Goal: Book appointment/travel/reservation

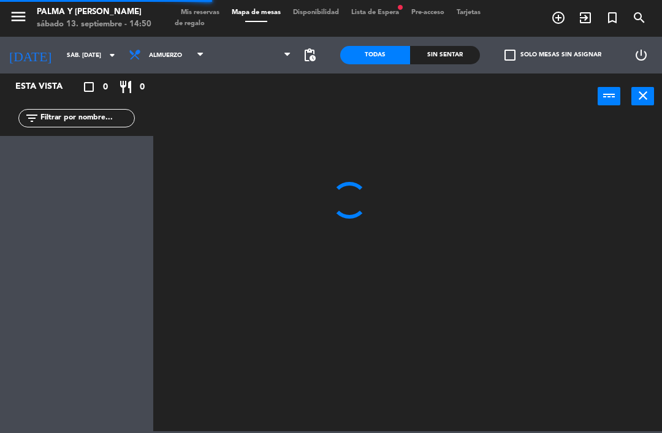
scroll to position [72, 109]
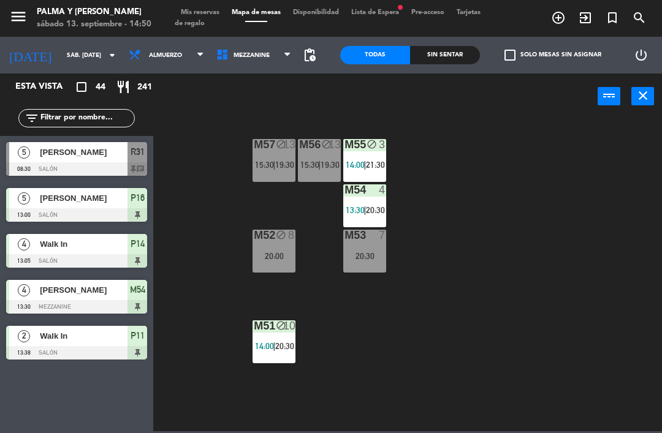
click at [72, 51] on input "sáb. [DATE]" at bounding box center [103, 55] width 84 height 19
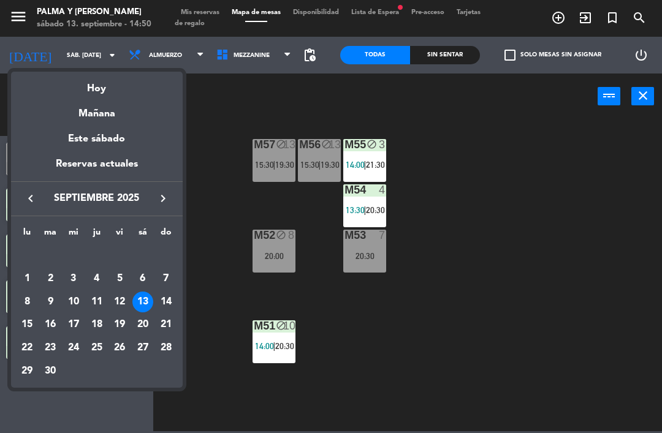
click at [162, 293] on div "14" at bounding box center [166, 302] width 21 height 21
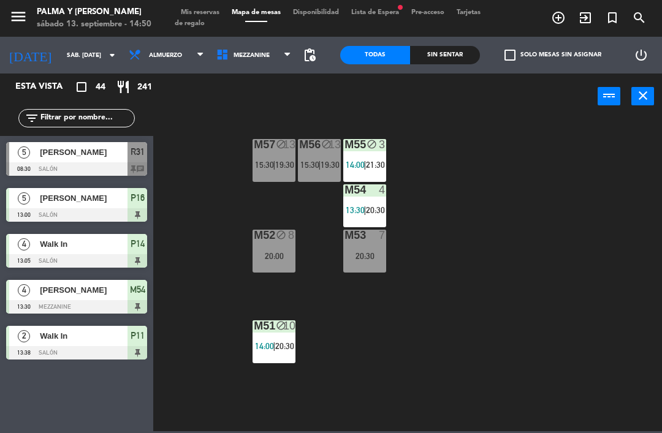
type input "dom. [DATE]"
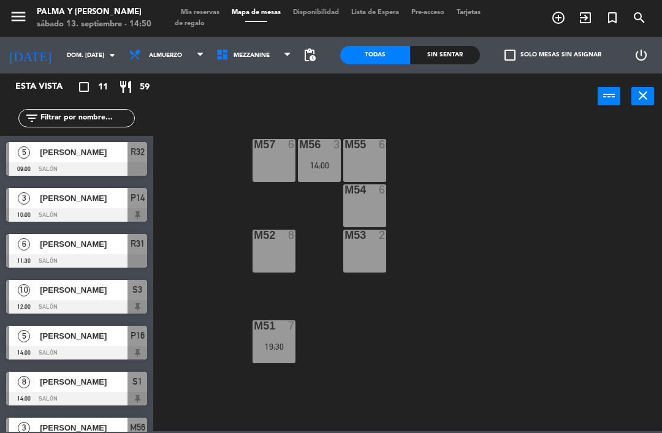
click at [251, 58] on span "Mezzanine" at bounding box center [252, 55] width 36 height 7
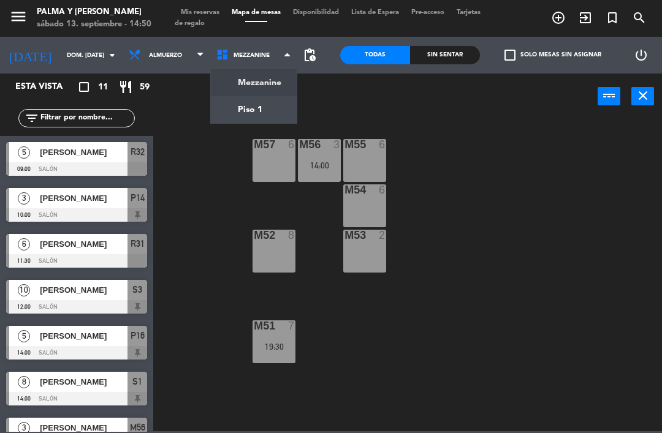
click at [234, 114] on ng-component "menu Palma y [PERSON_NAME] 13. septiembre - 14:50 Mis reservas Mapa de mesas Di…" at bounding box center [331, 216] width 662 height 432
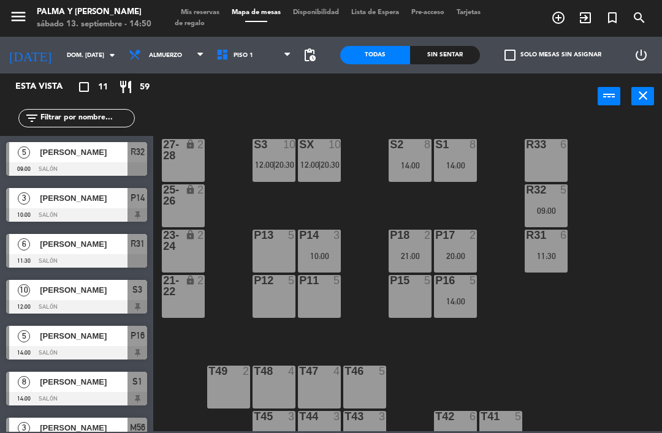
click at [276, 250] on div "P13 5" at bounding box center [274, 251] width 43 height 43
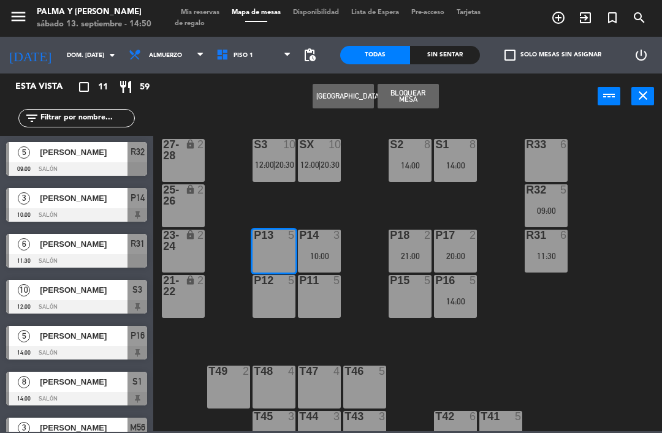
click at [332, 99] on button "[GEOGRAPHIC_DATA]" at bounding box center [343, 96] width 61 height 25
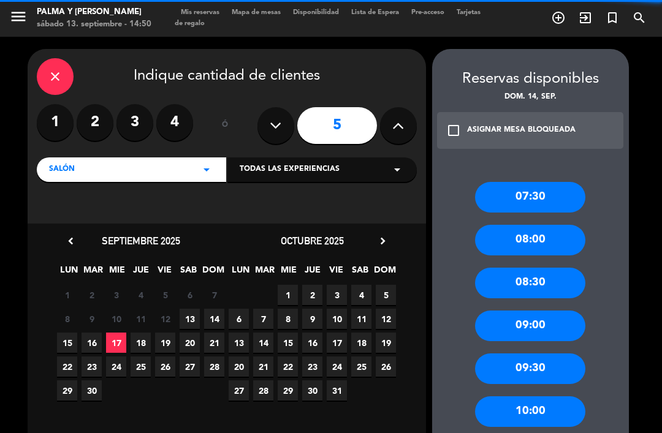
click at [129, 124] on label "3" at bounding box center [134, 122] width 37 height 37
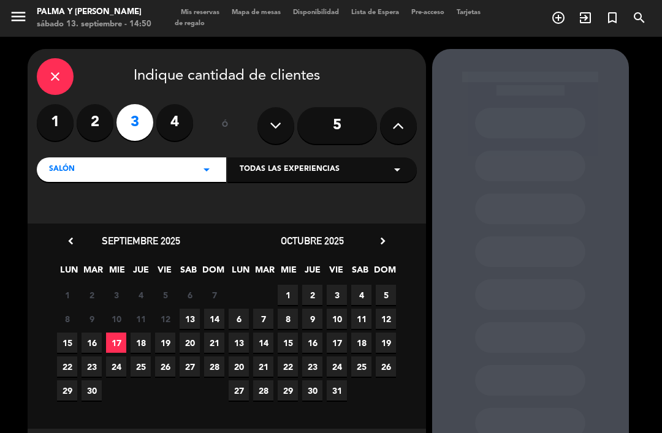
click at [214, 323] on span "14" at bounding box center [214, 319] width 20 height 20
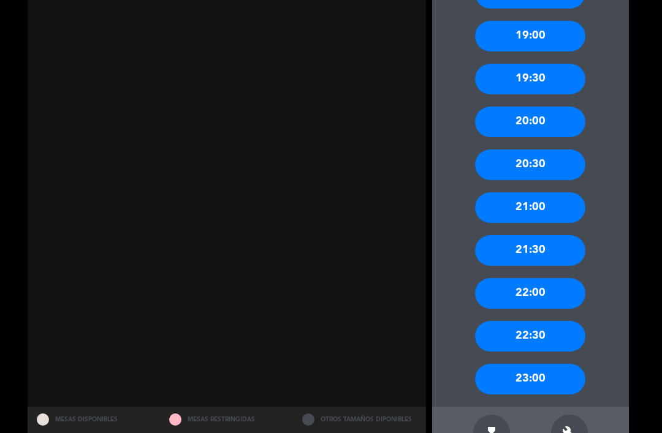
scroll to position [1093, 0]
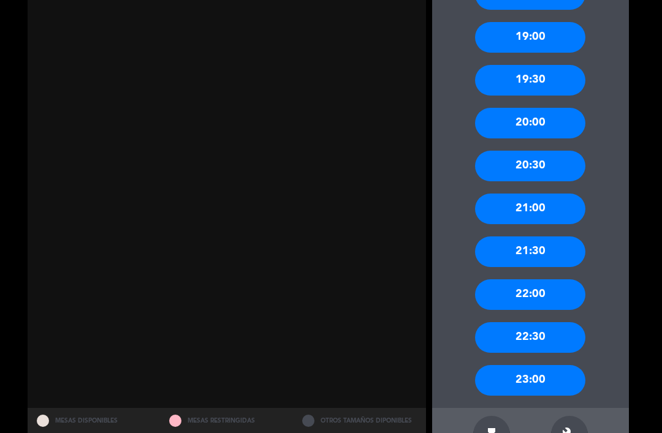
click at [577, 416] on div "build" at bounding box center [569, 434] width 37 height 37
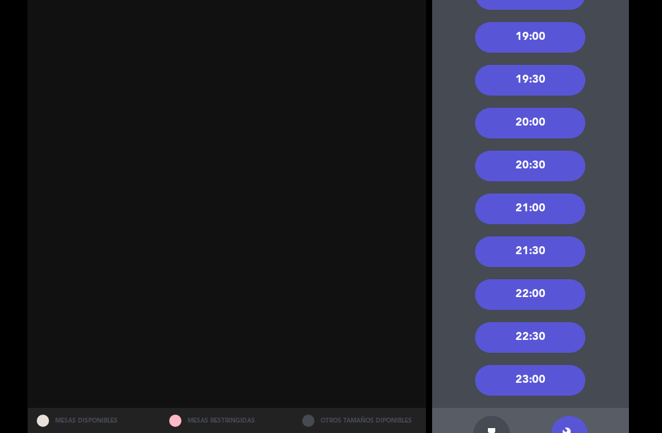
click at [547, 151] on div "20:30" at bounding box center [530, 166] width 110 height 31
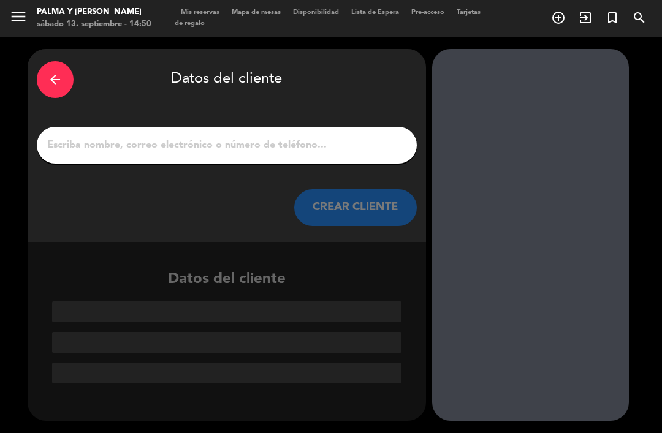
scroll to position [0, 0]
click at [226, 137] on input "1" at bounding box center [227, 145] width 362 height 17
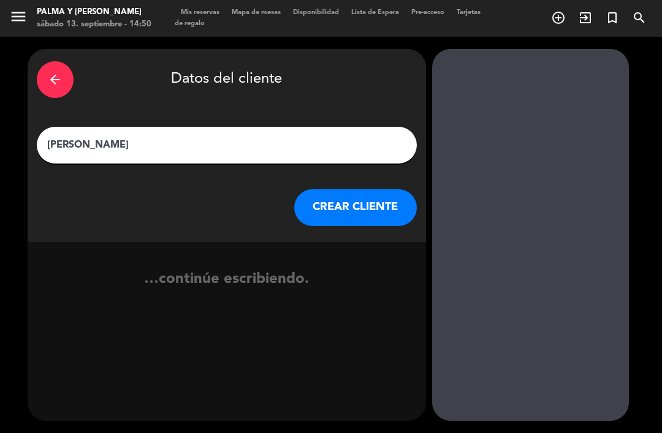
type input "[PERSON_NAME]"
click at [363, 189] on button "CREAR CLIENTE" at bounding box center [355, 207] width 123 height 37
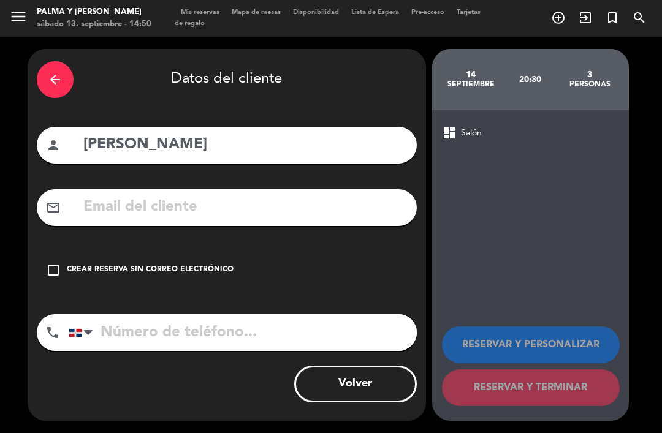
click at [185, 195] on input "text" at bounding box center [244, 207] width 325 height 25
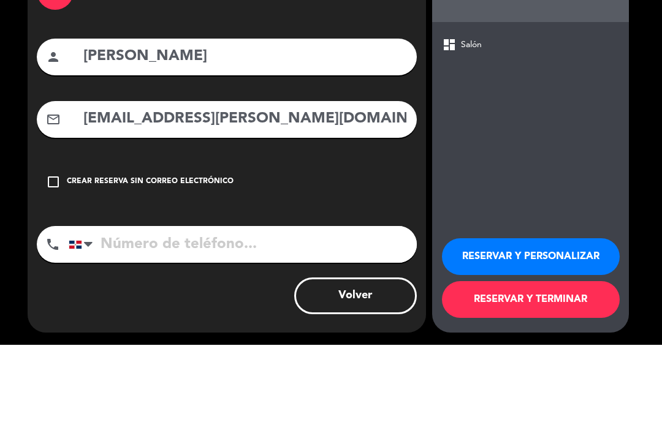
scroll to position [39, 0]
type input "[EMAIL_ADDRESS][PERSON_NAME][DOMAIN_NAME]"
click at [327, 252] on div "check_box_outline_blank Crear reserva sin correo electrónico" at bounding box center [227, 270] width 380 height 37
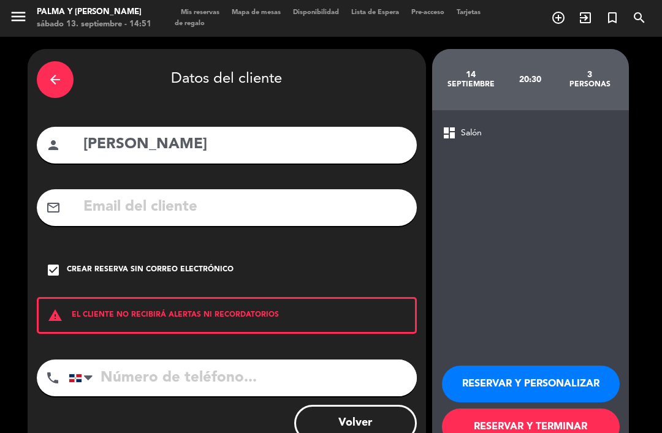
click at [274, 360] on input "tel" at bounding box center [243, 378] width 348 height 37
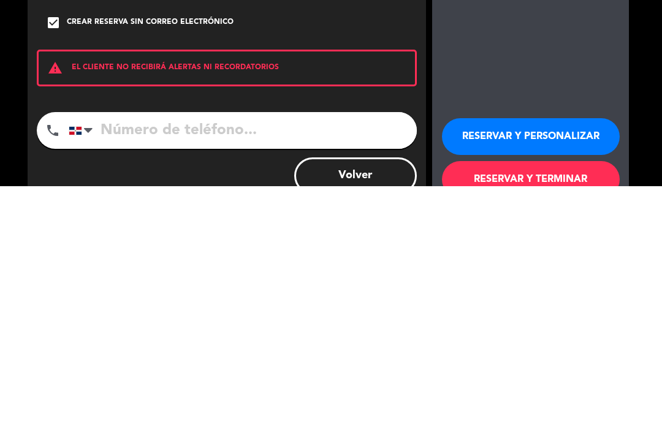
scroll to position [0, 0]
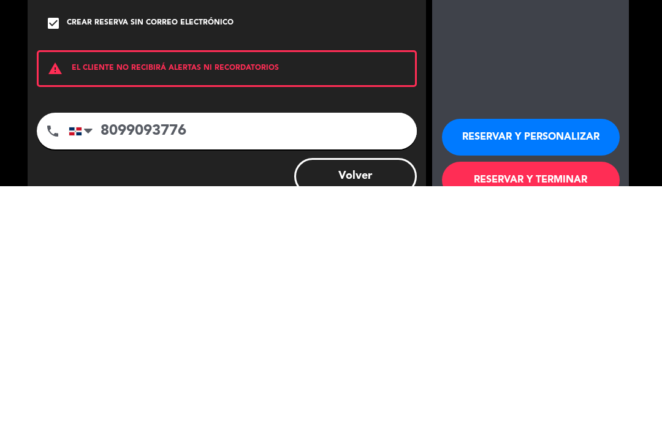
type input "8099093776"
click at [518, 409] on button "RESERVAR Y TERMINAR" at bounding box center [531, 427] width 178 height 37
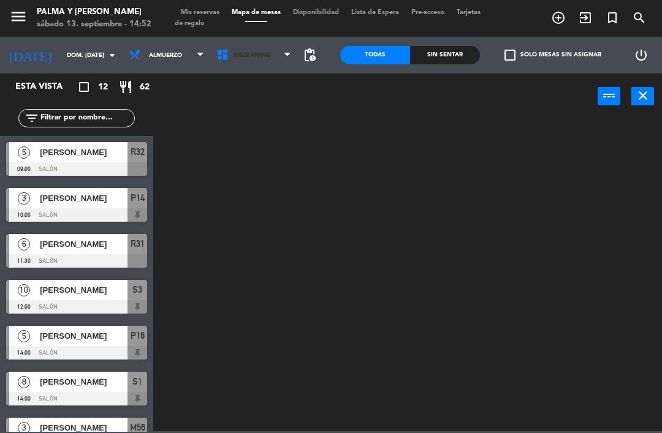
click at [244, 57] on span "Mezzanine" at bounding box center [252, 55] width 36 height 7
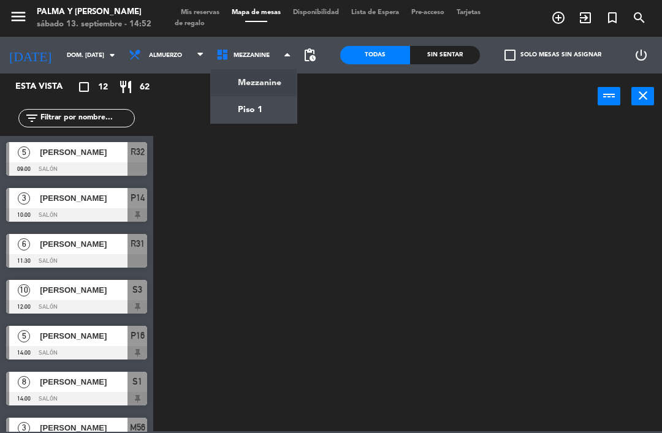
click at [78, 61] on input "dom. [DATE]" at bounding box center [103, 55] width 84 height 19
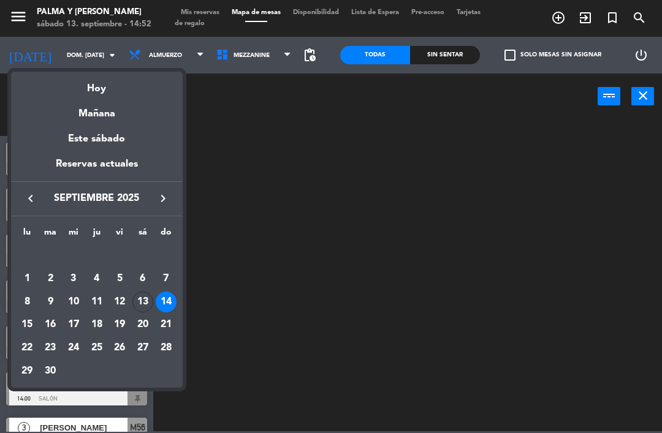
click at [139, 305] on div "13" at bounding box center [142, 302] width 21 height 21
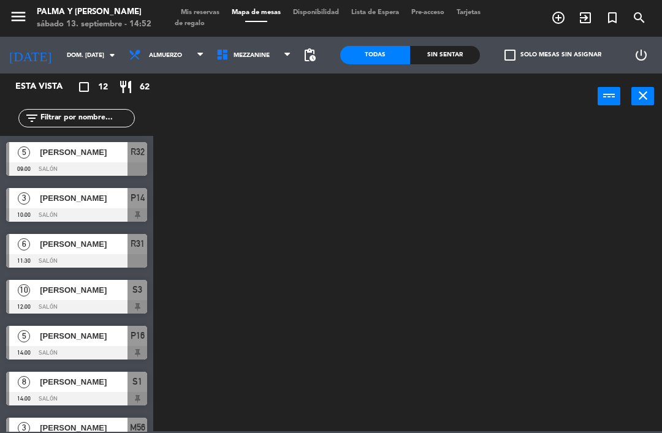
type input "sáb. [DATE]"
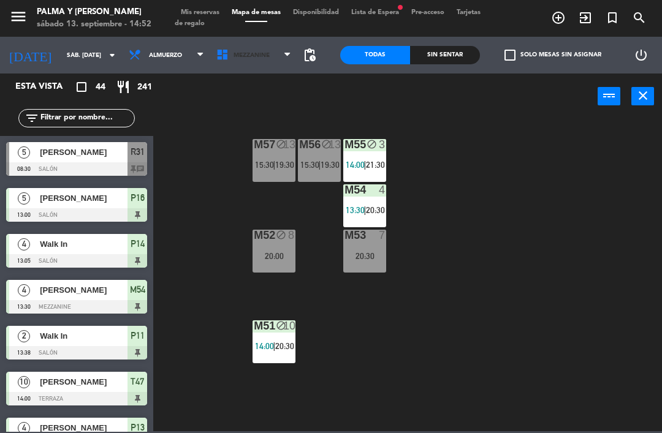
click at [247, 60] on span "Mezzanine" at bounding box center [254, 55] width 88 height 27
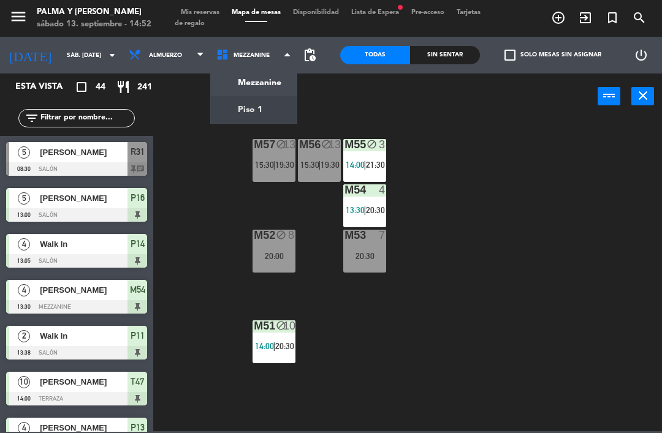
click at [245, 113] on ng-component "menu Palma y [PERSON_NAME] 13. septiembre - 14:52 Mis reservas Mapa de mesas Di…" at bounding box center [331, 216] width 662 height 432
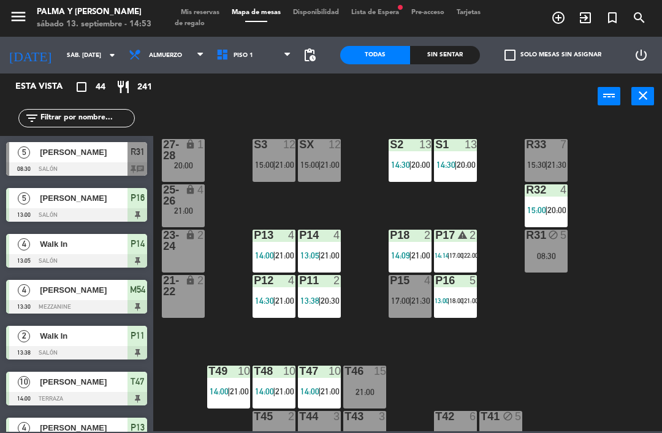
click at [240, 64] on span "Piso 1" at bounding box center [254, 55] width 88 height 27
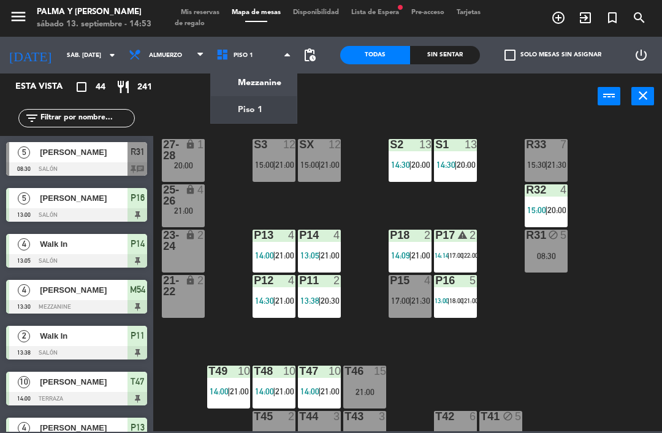
click at [259, 85] on ng-component "menu Palma y [PERSON_NAME] 13. septiembre - 14:53 Mis reservas Mapa de mesas Di…" at bounding box center [331, 216] width 662 height 432
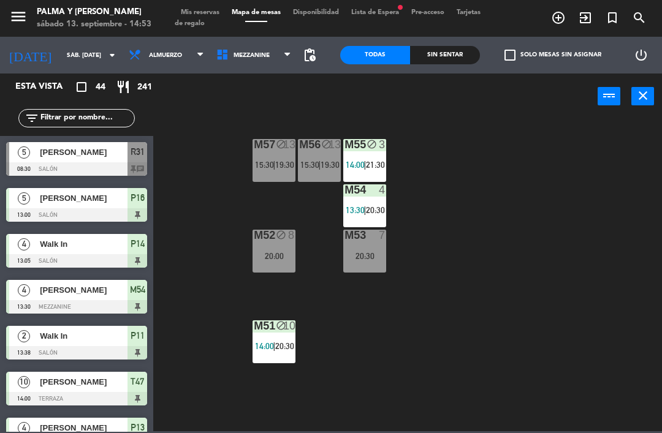
click at [249, 61] on span "Mezzanine" at bounding box center [254, 55] width 88 height 27
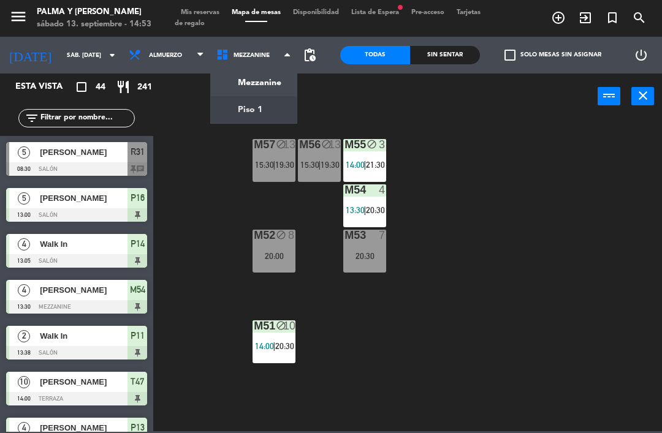
click at [243, 110] on ng-component "menu Palma y [PERSON_NAME] 13. septiembre - 14:53 Mis reservas Mapa de mesas Di…" at bounding box center [331, 216] width 662 height 432
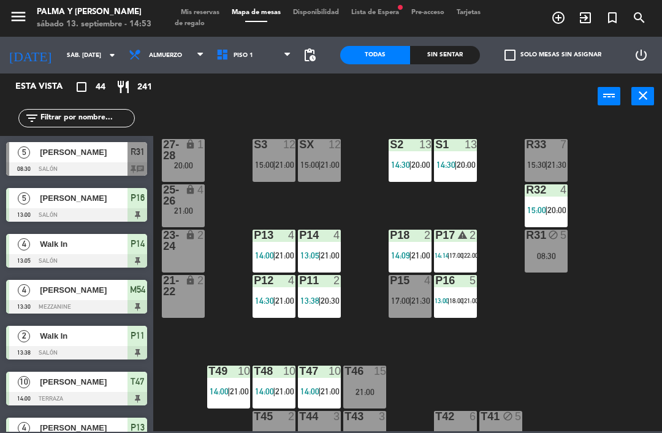
click at [272, 167] on span "15:00" at bounding box center [264, 165] width 19 height 10
click at [593, 326] on div "R33 7 15:30 | 21:30 S1 13 14:30 | 20:00 S2 13 14:30 | 20:00 S3 12 15:00 | 21:00…" at bounding box center [411, 275] width 502 height 314
click at [260, 195] on div "R33 7 15:30 | 21:30 S1 13 14:30 | 20:00 S2 13 14:30 | 20:00 S3 12 15:00 | 21:00…" at bounding box center [411, 275] width 502 height 314
click at [278, 167] on span "21:00" at bounding box center [284, 165] width 19 height 10
click at [569, 357] on div "R33 7 15:30 | 21:30 S1 13 14:30 | 20:00 S2 13 14:30 | 20:00 S3 12 15:00 | 21:00…" at bounding box center [411, 275] width 502 height 314
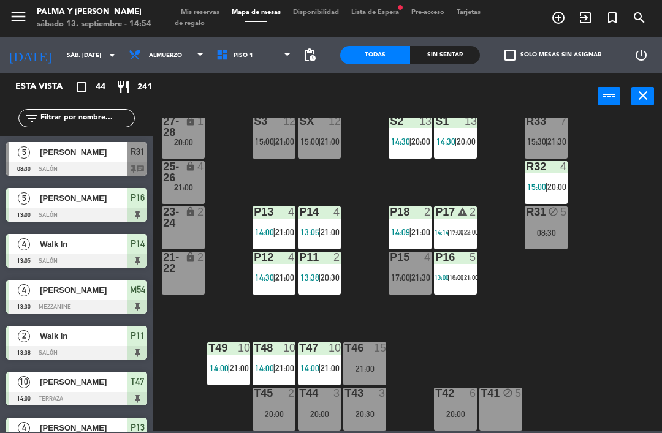
scroll to position [23, 0]
click at [318, 362] on div "T47 10 14:00 | 21:00" at bounding box center [319, 364] width 43 height 43
click at [491, 333] on div "R33 7 15:30 | 21:30 S1 13 14:30 | 20:00 S2 13 14:30 | 20:00 S3 12 15:00 | 21:00…" at bounding box center [411, 275] width 502 height 314
click at [323, 356] on div "T47 10 14:00 | 21:00" at bounding box center [319, 364] width 43 height 43
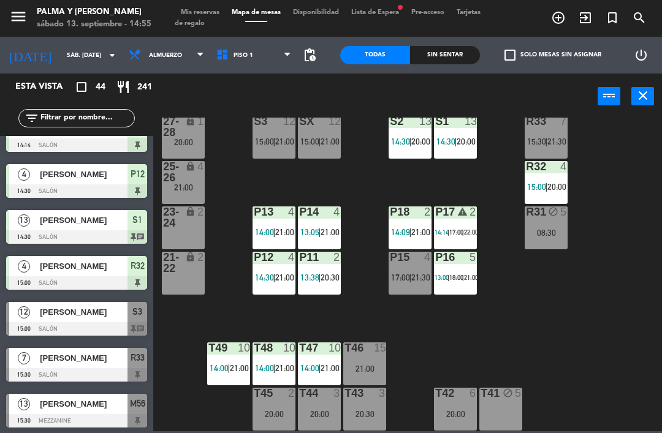
click at [300, 262] on div "P11" at bounding box center [299, 257] width 1 height 11
click at [379, 183] on div "R33 7 15:30 | 21:30 S1 13 14:30 | 20:00 S2 13 14:30 | 20:00 S3 12 15:00 | 21:00…" at bounding box center [411, 275] width 502 height 314
click at [325, 273] on span "20:30" at bounding box center [330, 278] width 19 height 10
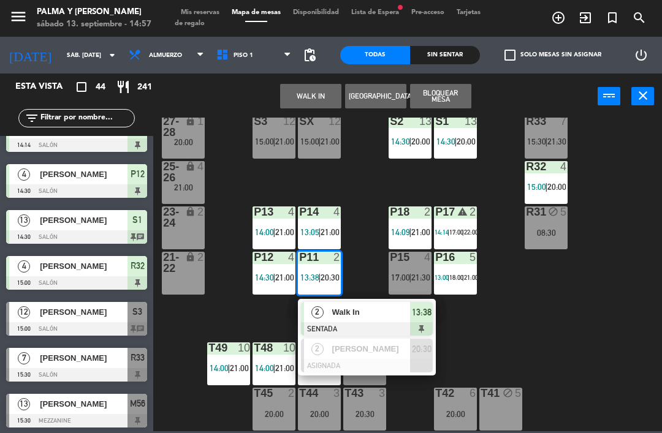
click at [366, 303] on div "Walk In" at bounding box center [371, 312] width 80 height 20
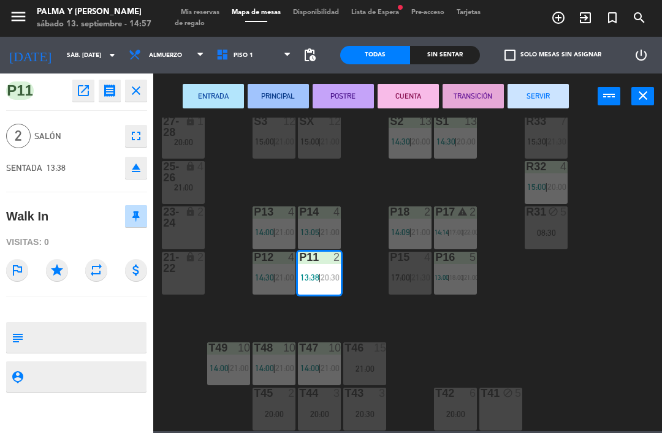
click at [543, 96] on button "SERVIR" at bounding box center [538, 96] width 61 height 25
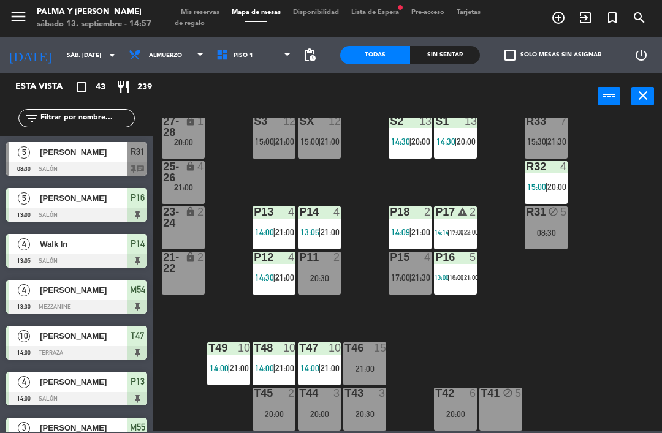
click at [316, 277] on div "20:30" at bounding box center [319, 278] width 43 height 9
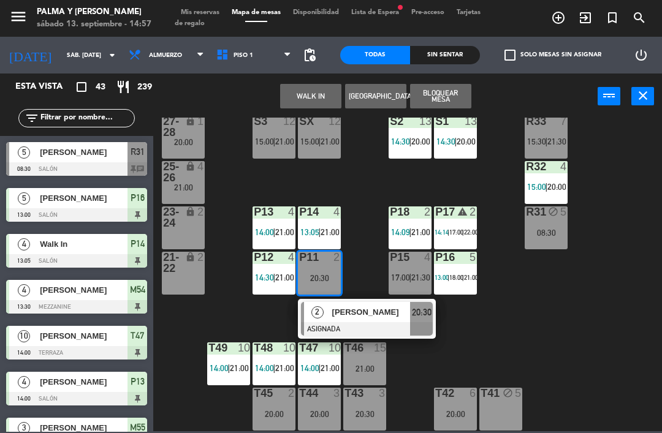
click at [446, 106] on button "Bloquear Mesa" at bounding box center [440, 96] width 61 height 25
